Goal: Task Accomplishment & Management: Manage account settings

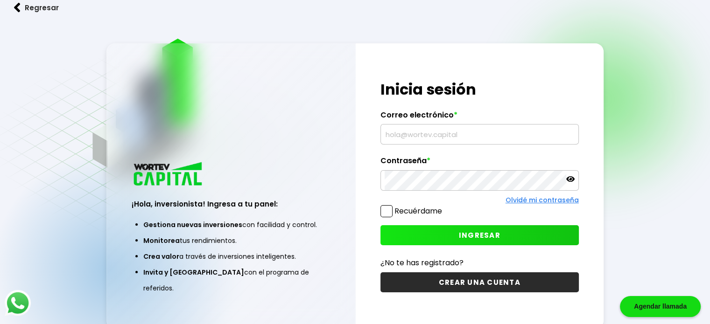
click at [438, 139] on input "text" at bounding box center [480, 135] width 190 height 20
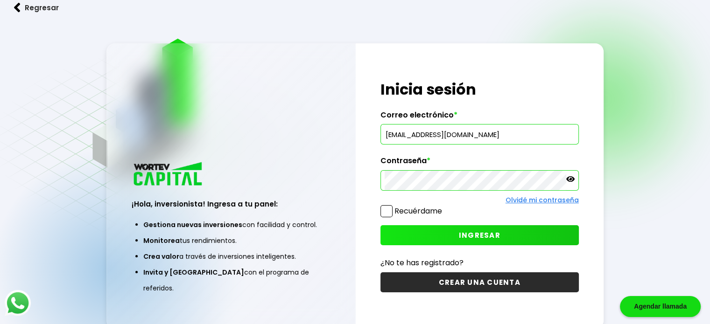
click at [485, 138] on input "[EMAIL_ADDRESS][DOMAIN_NAME]" at bounding box center [480, 135] width 190 height 20
type input "[EMAIL_ADDRESS][DOMAIN_NAME]"
click at [483, 241] on button "INGRESAR" at bounding box center [479, 235] width 198 height 20
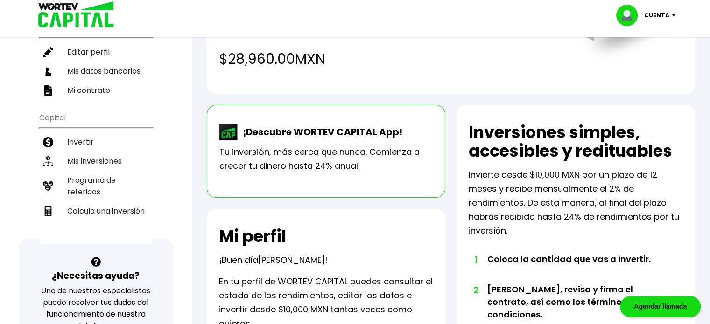
scroll to position [140, 0]
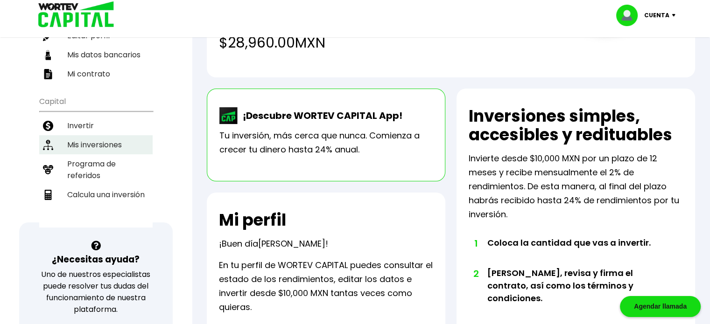
click at [81, 135] on li "Mis inversiones" at bounding box center [95, 144] width 113 height 19
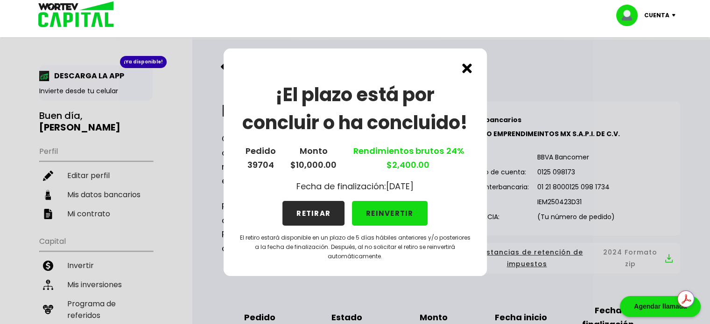
click at [396, 208] on button "REINVERTIR" at bounding box center [390, 213] width 76 height 25
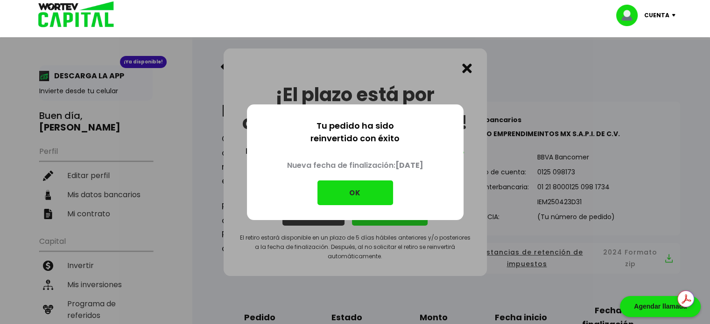
click at [366, 193] on button "OK" at bounding box center [355, 193] width 76 height 25
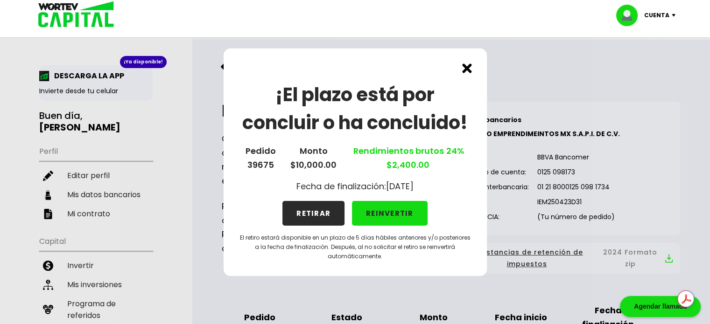
click at [384, 216] on button "REINVERTIR" at bounding box center [390, 213] width 76 height 25
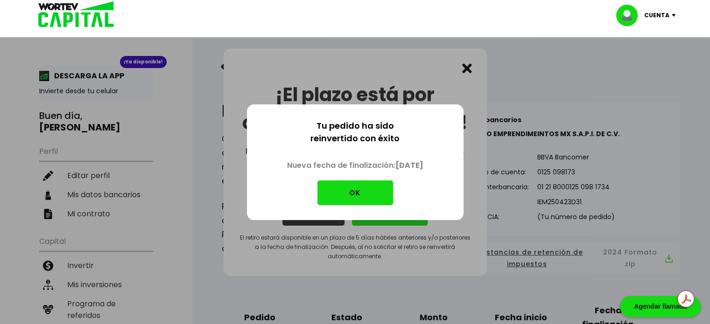
click at [377, 193] on button "OK" at bounding box center [355, 193] width 76 height 25
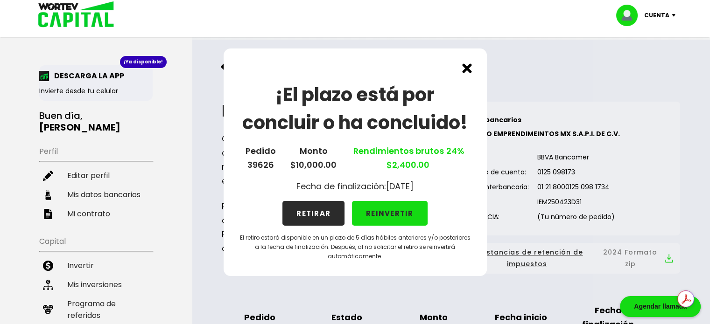
click at [401, 214] on button "REINVERTIR" at bounding box center [390, 213] width 76 height 25
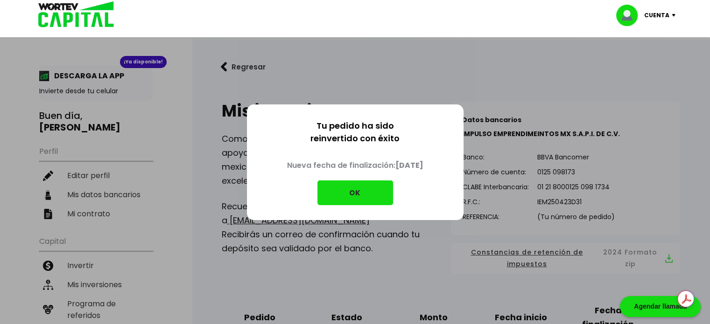
click at [392, 190] on button "OK" at bounding box center [355, 193] width 76 height 25
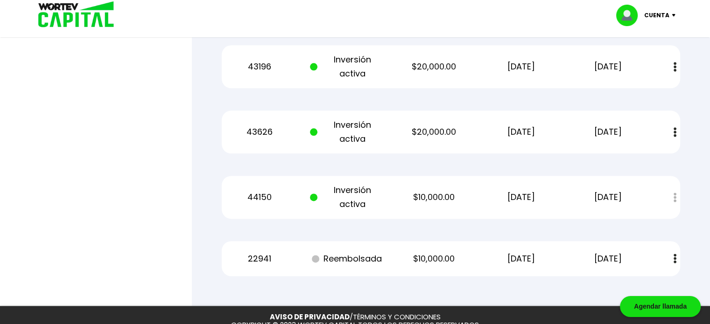
scroll to position [1167, 0]
